Goal: Task Accomplishment & Management: Manage account settings

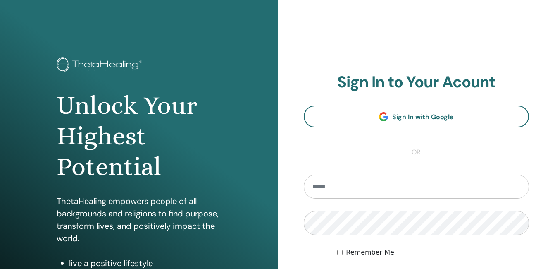
scroll to position [124, 0]
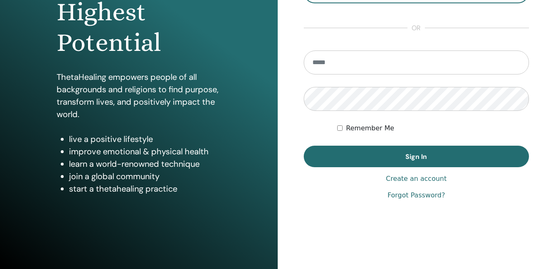
type input "**********"
click at [340, 124] on div "Remember Me" at bounding box center [433, 128] width 192 height 10
click at [344, 130] on div "Remember Me" at bounding box center [433, 128] width 192 height 10
click at [339, 124] on div "Remember Me" at bounding box center [433, 128] width 192 height 10
click at [343, 127] on div "Remember Me" at bounding box center [433, 128] width 192 height 10
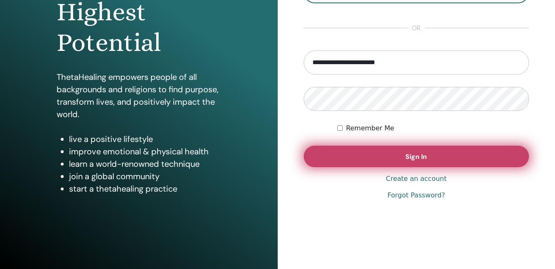
click at [359, 148] on button "Sign In" at bounding box center [417, 157] width 226 height 22
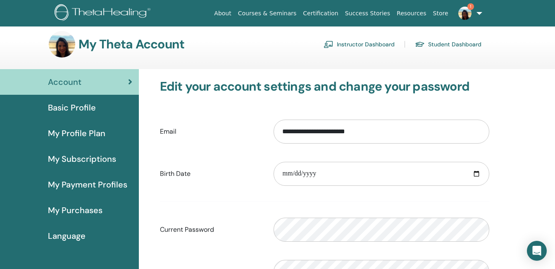
scroll to position [41, 0]
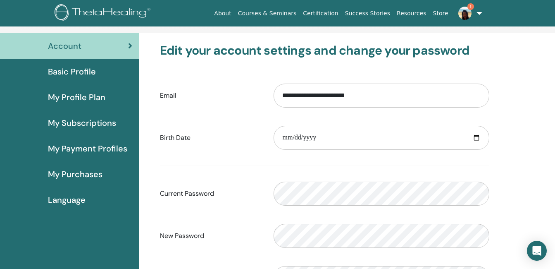
click at [95, 122] on span "My Subscriptions" at bounding box center [82, 123] width 68 height 12
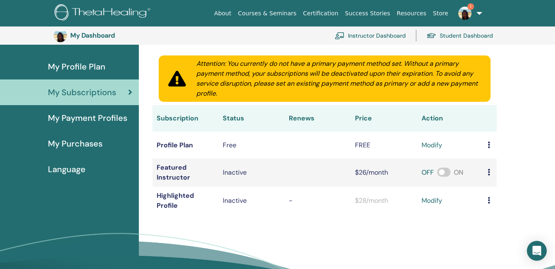
scroll to position [101, 0]
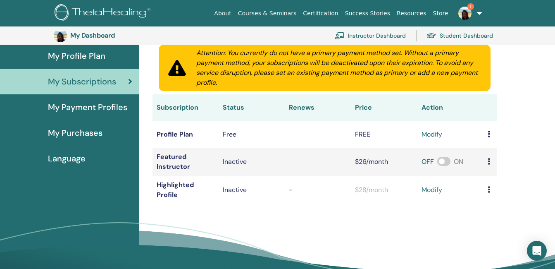
click at [399, 32] on link "Instructor Dashboard" at bounding box center [370, 35] width 71 height 18
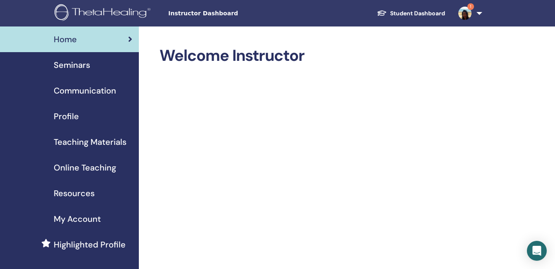
click at [66, 60] on span "Seminars" at bounding box center [72, 65] width 36 height 12
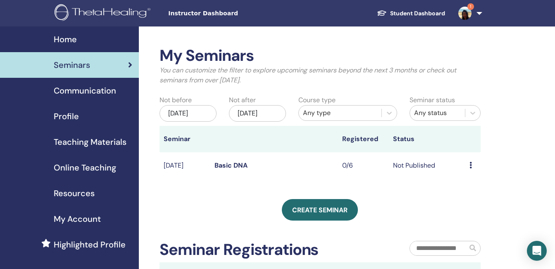
click at [473, 164] on div "Preview Edit Attendees Cancel" at bounding box center [473, 165] width 7 height 10
click at [319, 163] on td "Basic DNA" at bounding box center [274, 165] width 127 height 27
click at [471, 164] on icon at bounding box center [471, 165] width 2 height 7
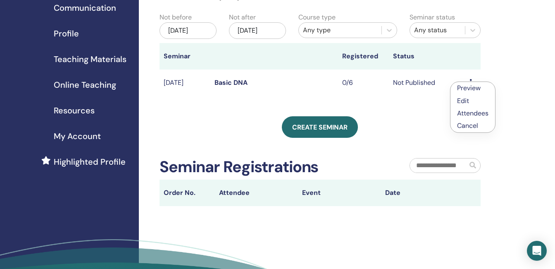
scroll to position [41, 0]
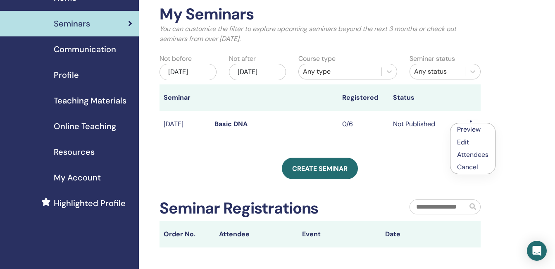
click at [397, 151] on div "My Seminars You can customize the filter to explore upcoming seminars beyond th…" at bounding box center [320, 126] width 321 height 242
click at [330, 129] on td "Basic DNA" at bounding box center [274, 124] width 127 height 27
click at [225, 122] on link "Basic DNA" at bounding box center [231, 124] width 33 height 9
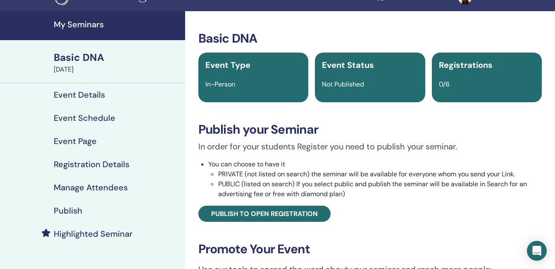
scroll to position [41, 0]
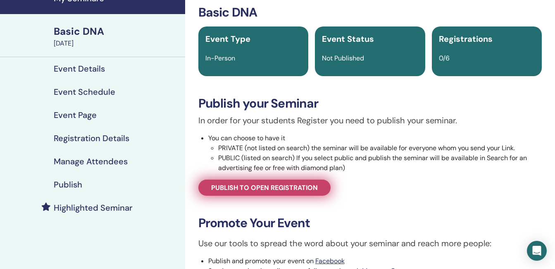
click at [269, 187] on span "Publish to open registration" at bounding box center [264, 187] width 107 height 9
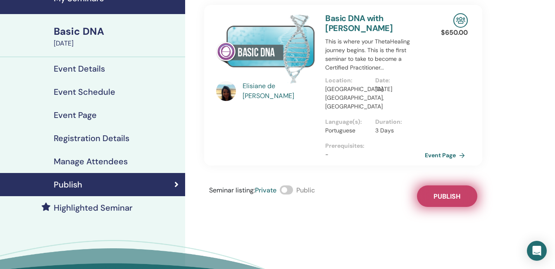
click at [451, 192] on span "Publish" at bounding box center [447, 196] width 27 height 9
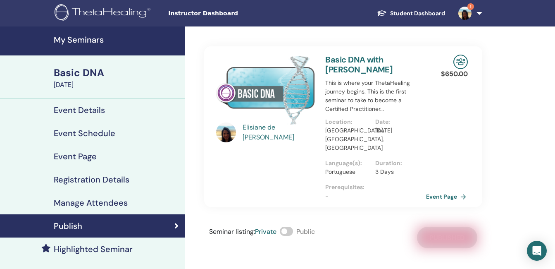
click at [445, 190] on link "Event Page" at bounding box center [447, 196] width 43 height 12
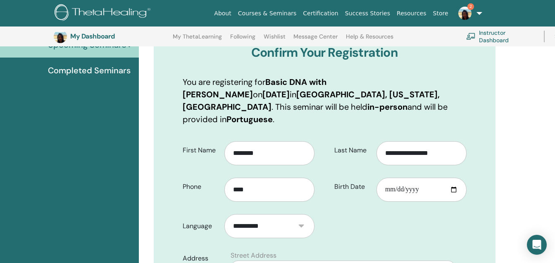
scroll to position [144, 0]
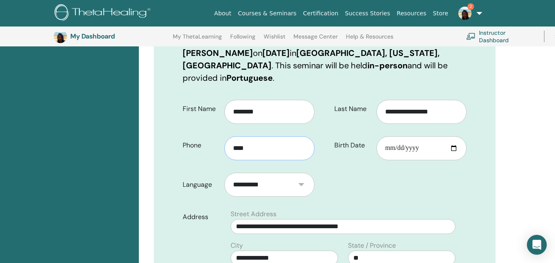
click at [265, 148] on input "****" at bounding box center [270, 148] width 90 height 24
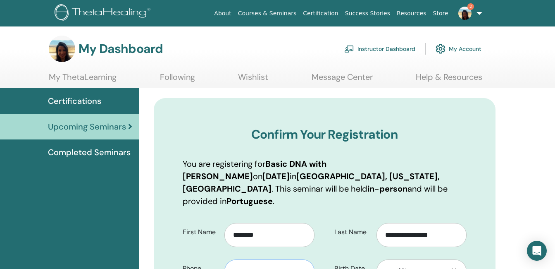
scroll to position [0, 0]
